Goal: Information Seeking & Learning: Learn about a topic

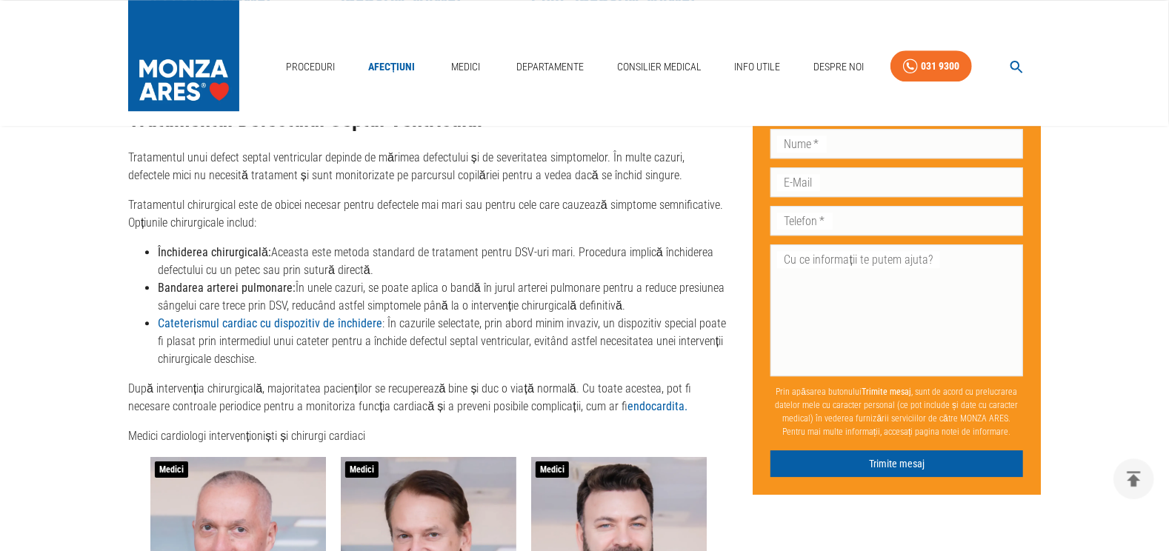
scroll to position [2631, 0]
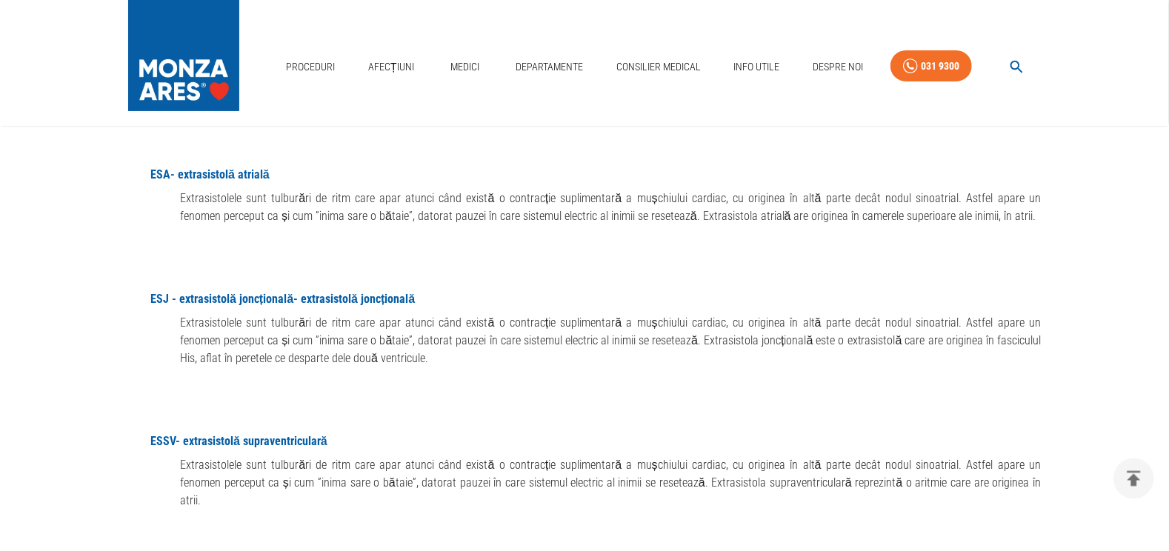
scroll to position [7151, 0]
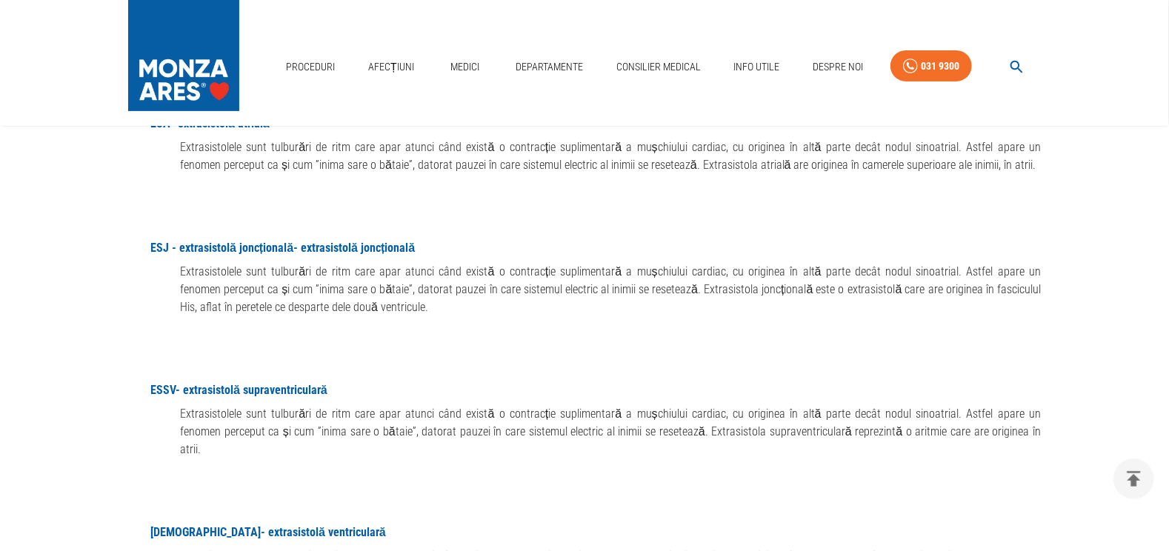
drag, startPoint x: 1182, startPoint y: 543, endPoint x: 1172, endPoint y: 532, distance: 14.7
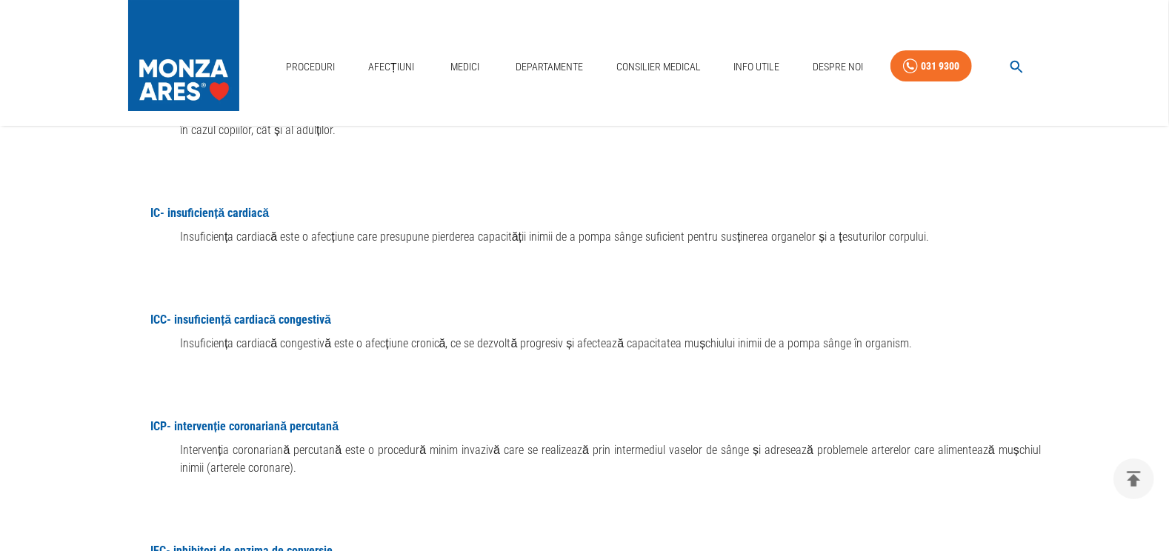
scroll to position [10450, 0]
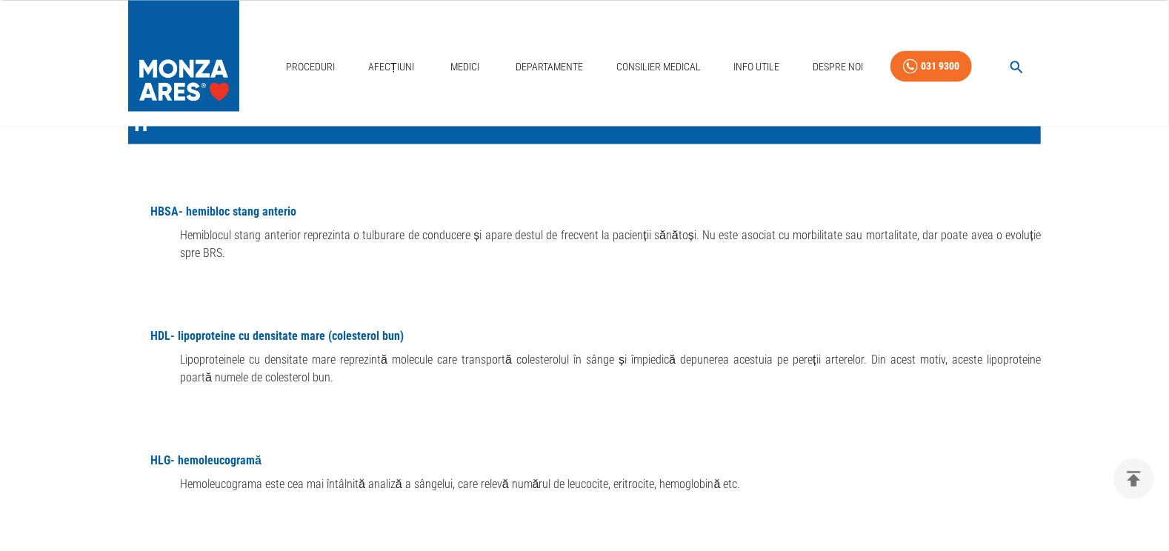
click at [1157, 33] on div "Proceduri Afecțiuni Medici Departamente Consilier Medical Info Utile Despre Noi…" at bounding box center [584, 63] width 1169 height 126
drag, startPoint x: 1181, startPoint y: 9, endPoint x: 1176, endPoint y: 24, distance: 16.2
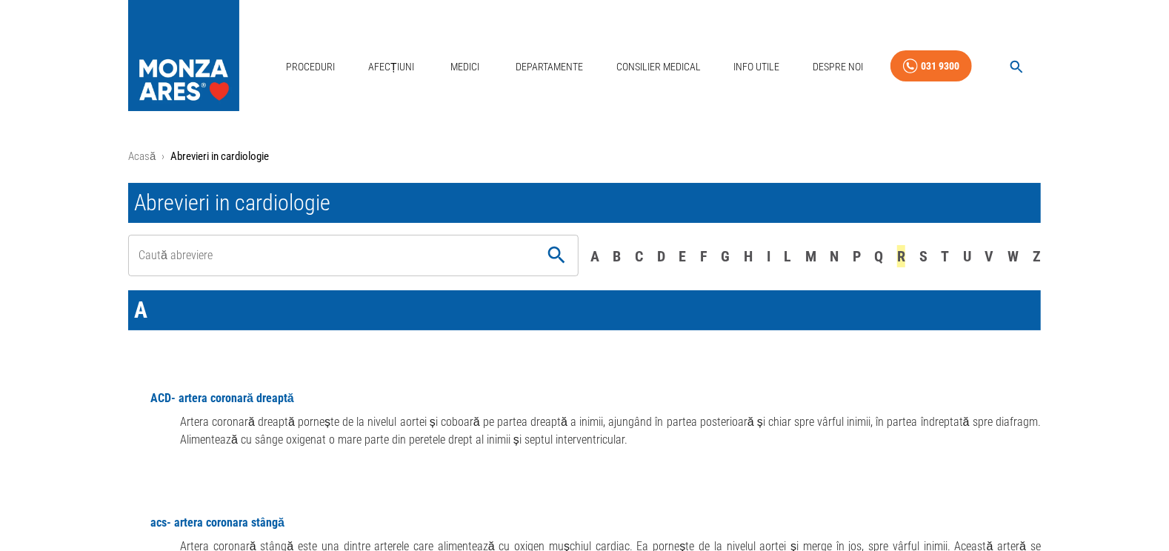
click at [901, 257] on div "R" at bounding box center [901, 256] width 8 height 22
click at [789, 257] on div "L" at bounding box center [787, 256] width 7 height 22
click at [859, 257] on div "P" at bounding box center [856, 256] width 8 height 22
